Goal: Task Accomplishment & Management: Manage account settings

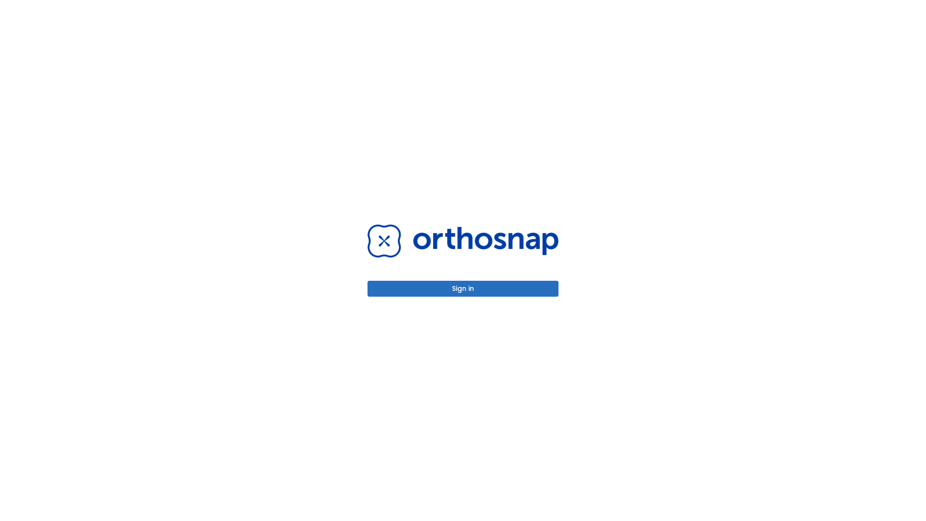
click at [463, 288] on button "Sign in" at bounding box center [462, 289] width 191 height 16
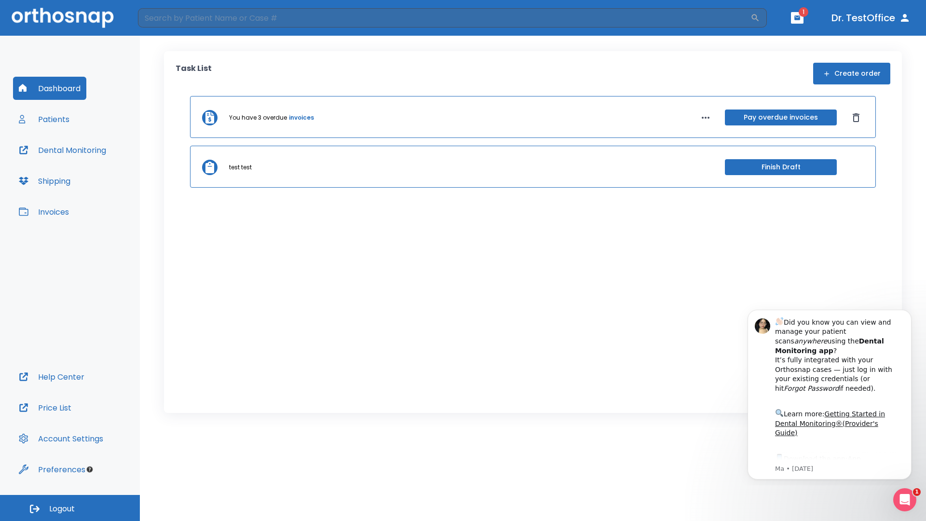
click at [70, 508] on span "Logout" at bounding box center [62, 508] width 26 height 11
